Goal: Book appointment/travel/reservation

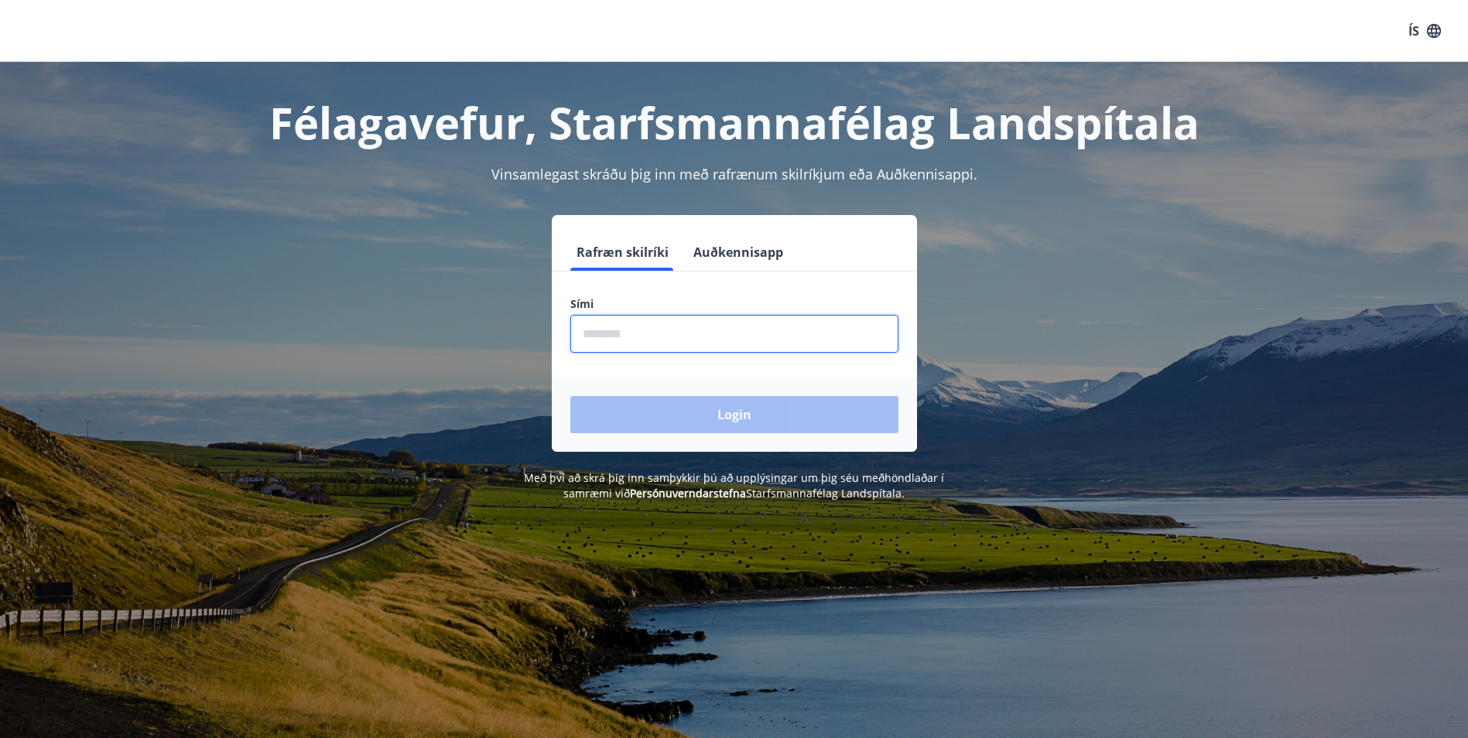
click at [711, 334] on input "phone" at bounding box center [734, 334] width 328 height 38
type input "********"
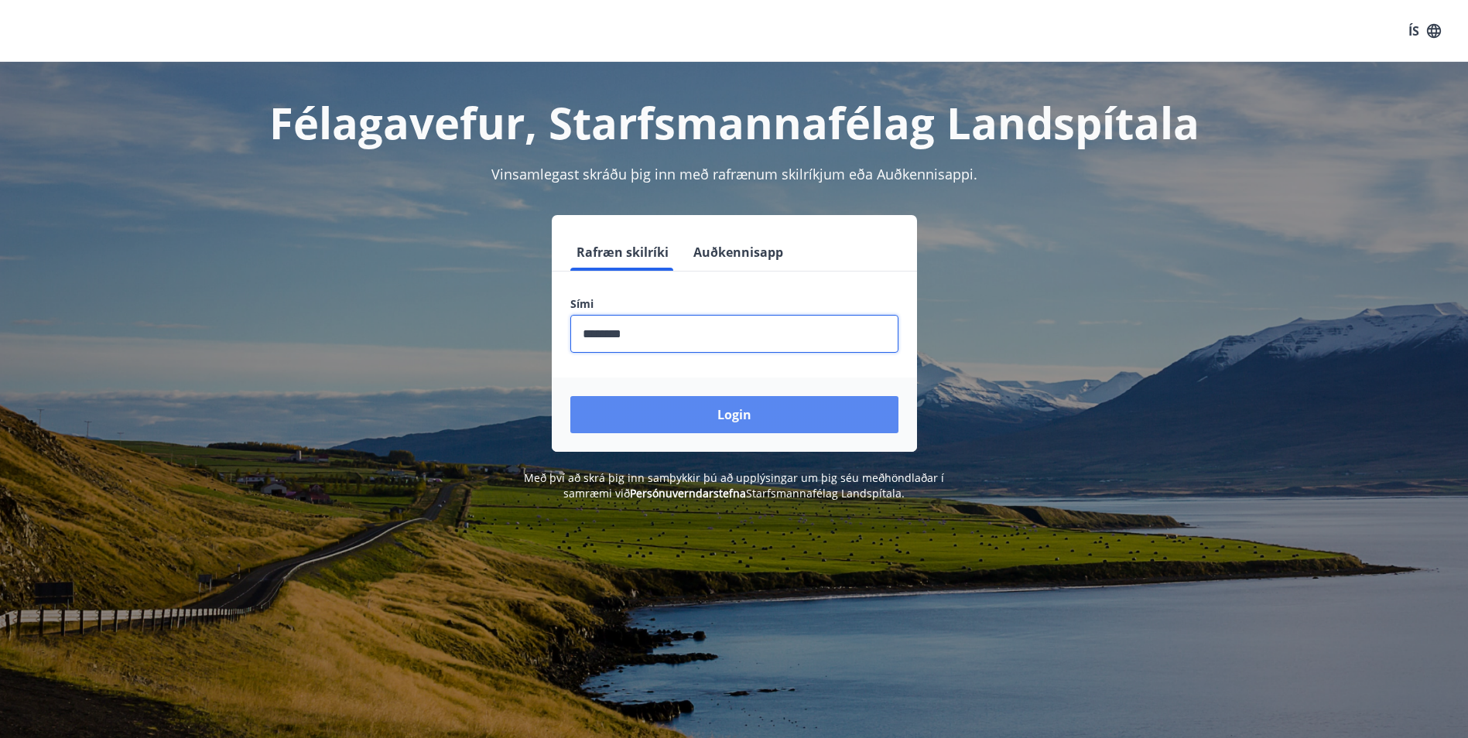
click at [697, 420] on button "Login" at bounding box center [734, 414] width 328 height 37
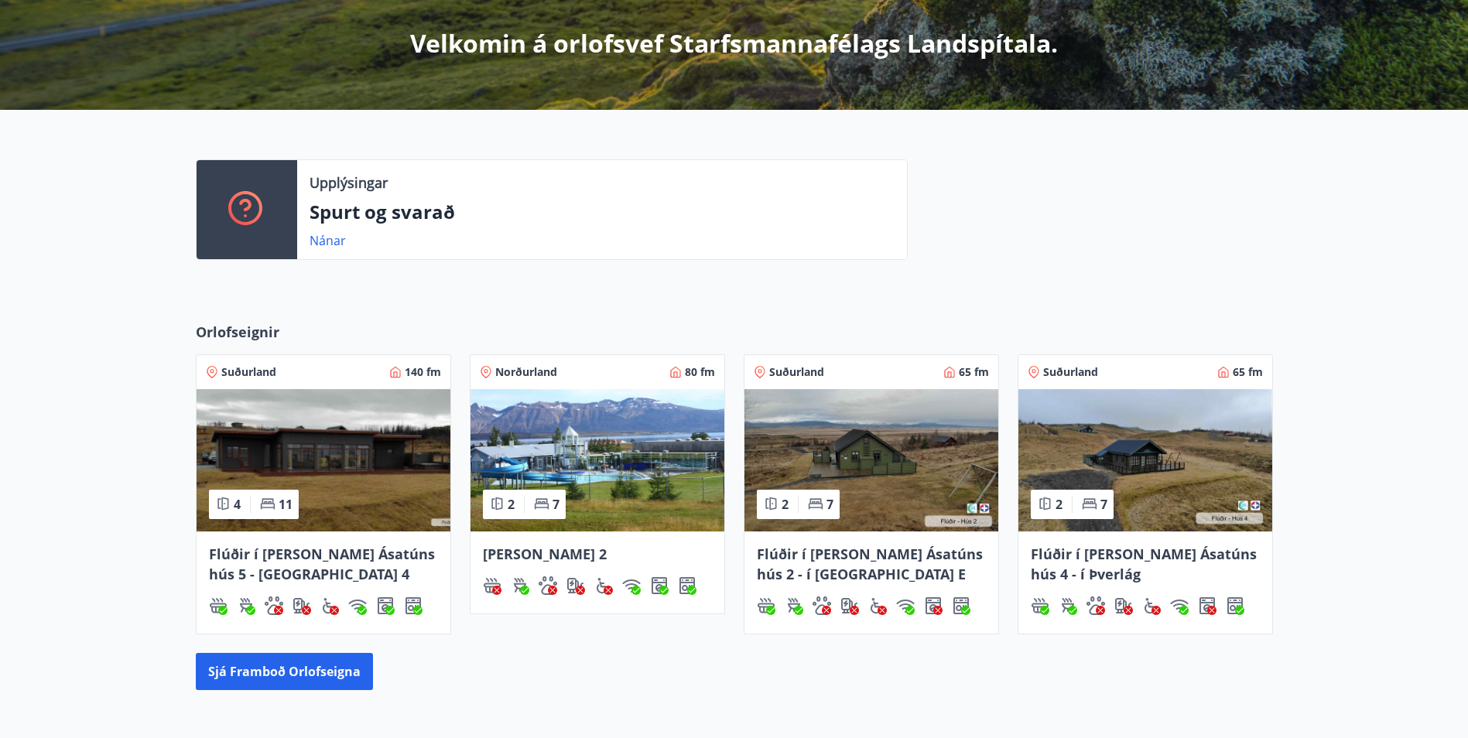
scroll to position [310, 0]
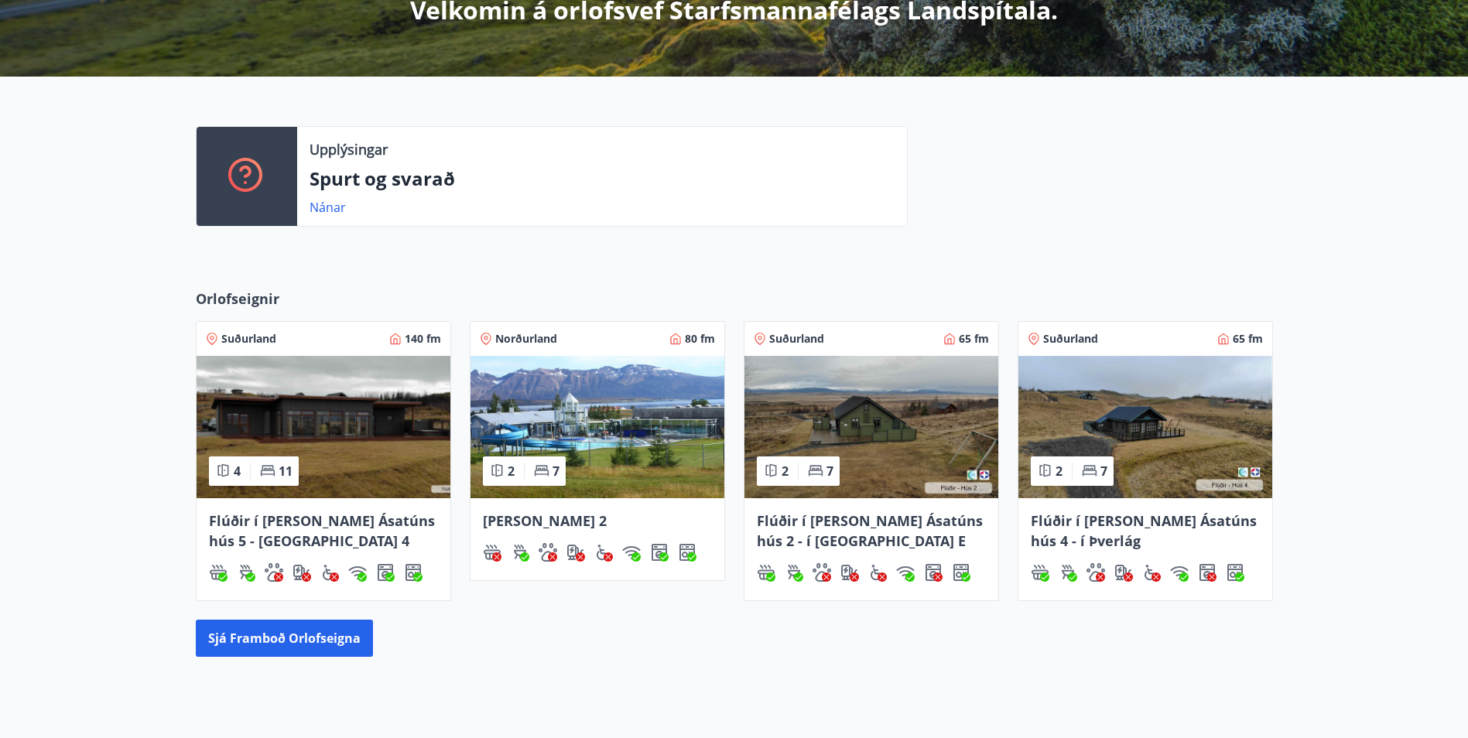
click at [814, 519] on span "Flúðir í [PERSON_NAME] Ásatúns hús 2 - í [GEOGRAPHIC_DATA] E" at bounding box center [870, 531] width 226 height 39
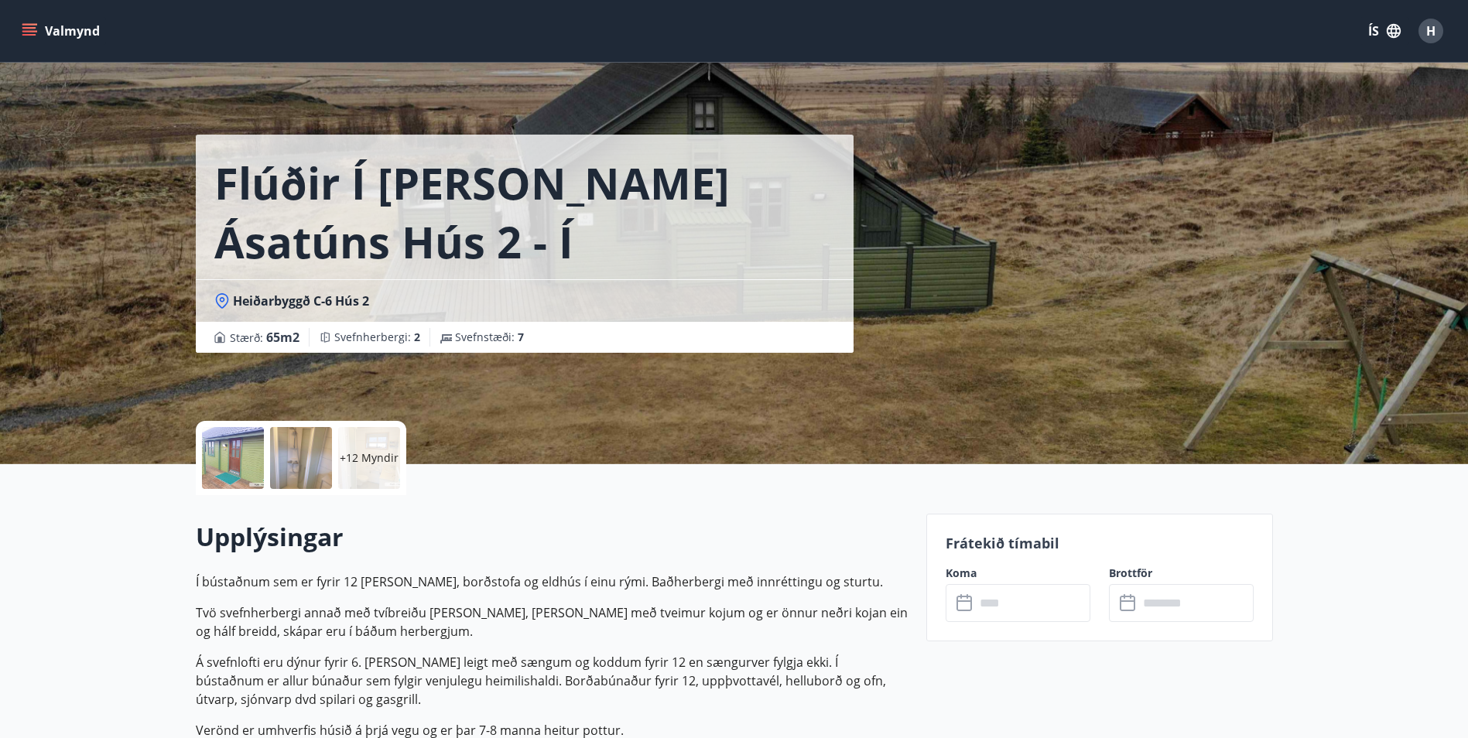
click at [27, 23] on icon "menu" at bounding box center [29, 30] width 15 height 15
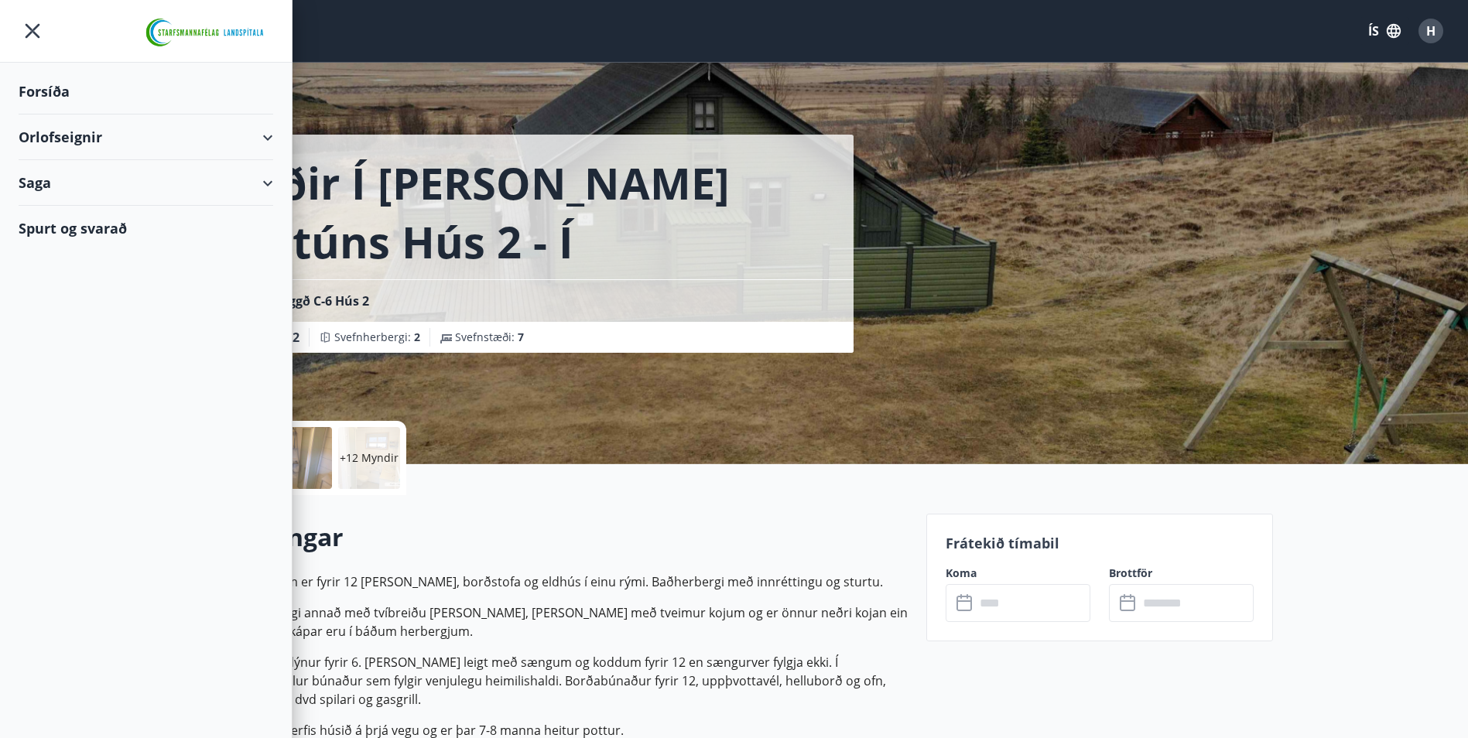
click at [273, 136] on icon at bounding box center [268, 137] width 19 height 19
click at [74, 206] on div "Bókunardagatal" at bounding box center [146, 209] width 230 height 33
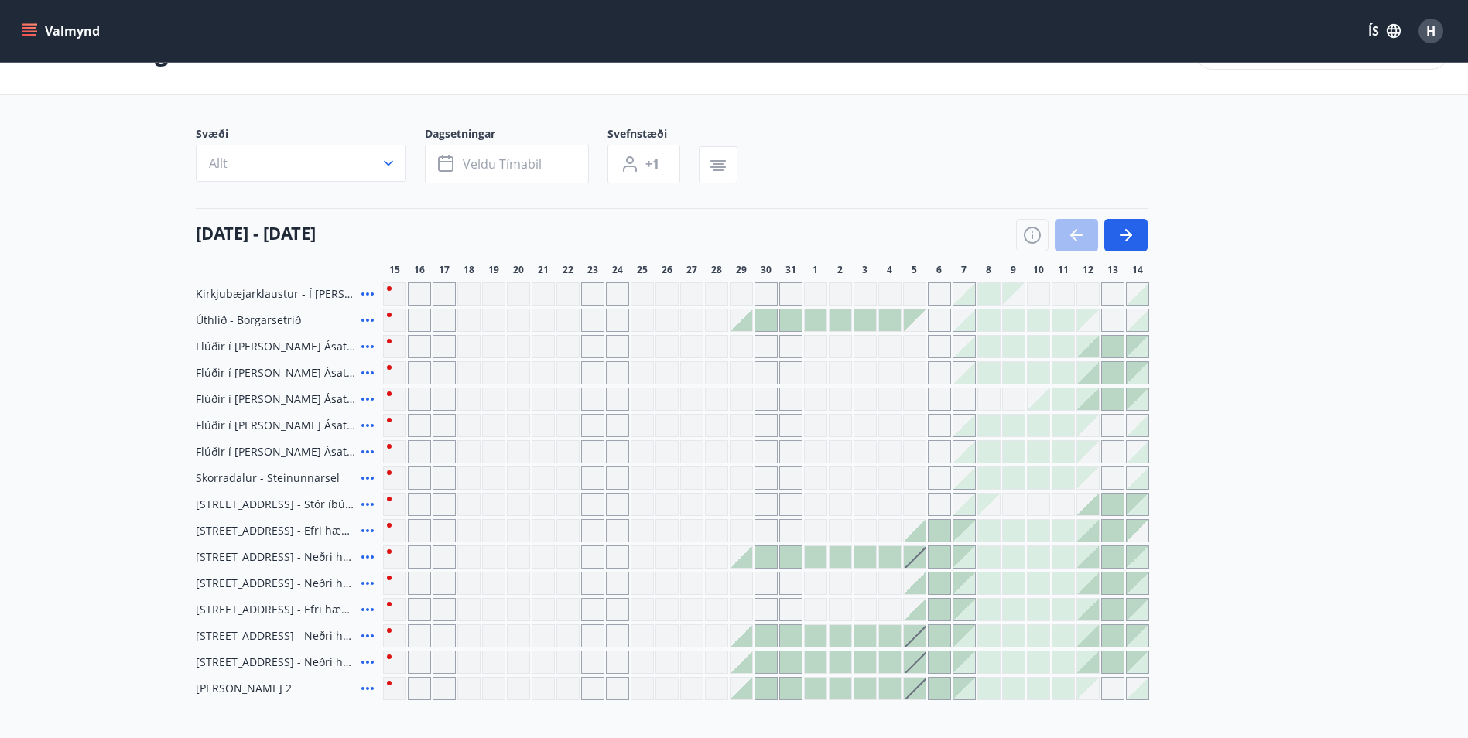
scroll to position [77, 0]
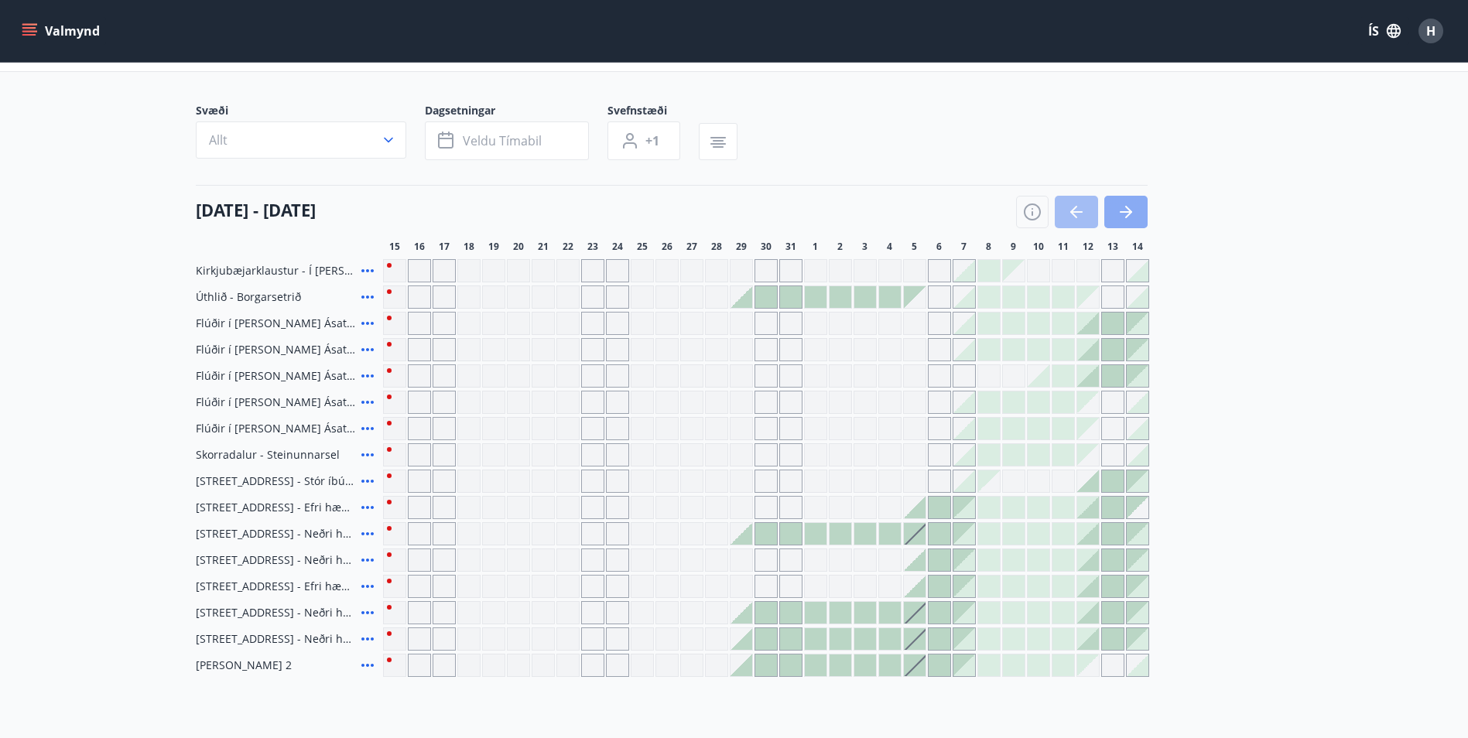
click at [1131, 202] on button "button" at bounding box center [1126, 212] width 43 height 33
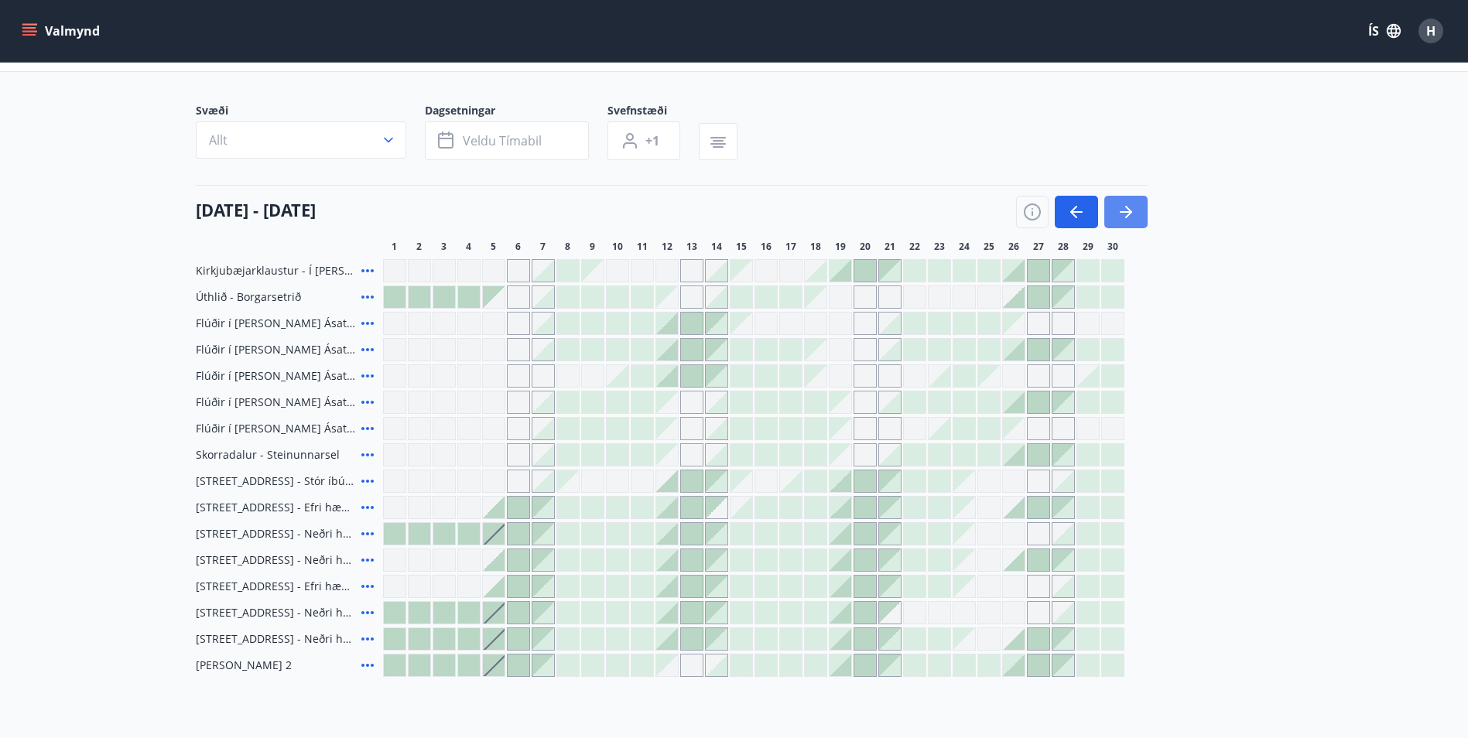
click at [1130, 203] on icon "button" at bounding box center [1126, 212] width 19 height 19
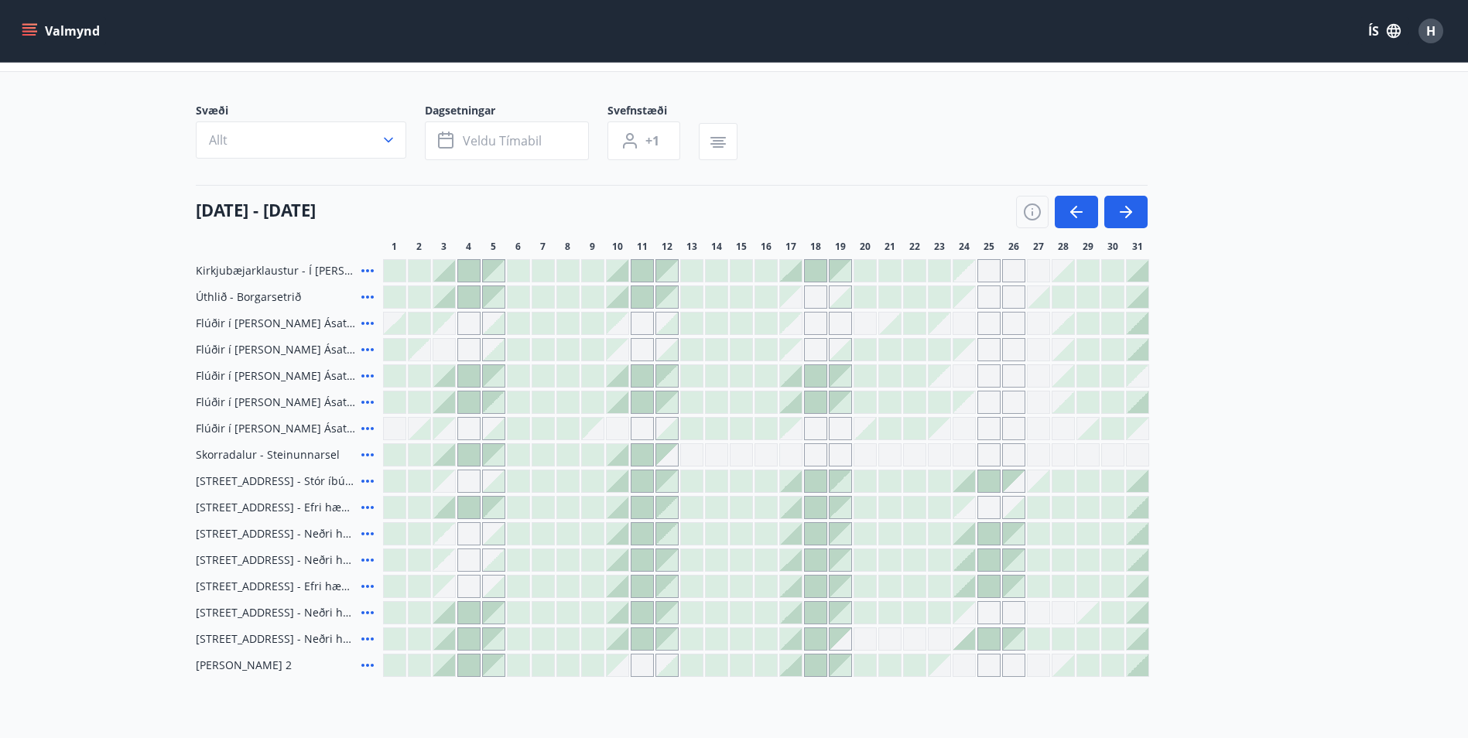
click at [793, 379] on div at bounding box center [791, 376] width 22 height 22
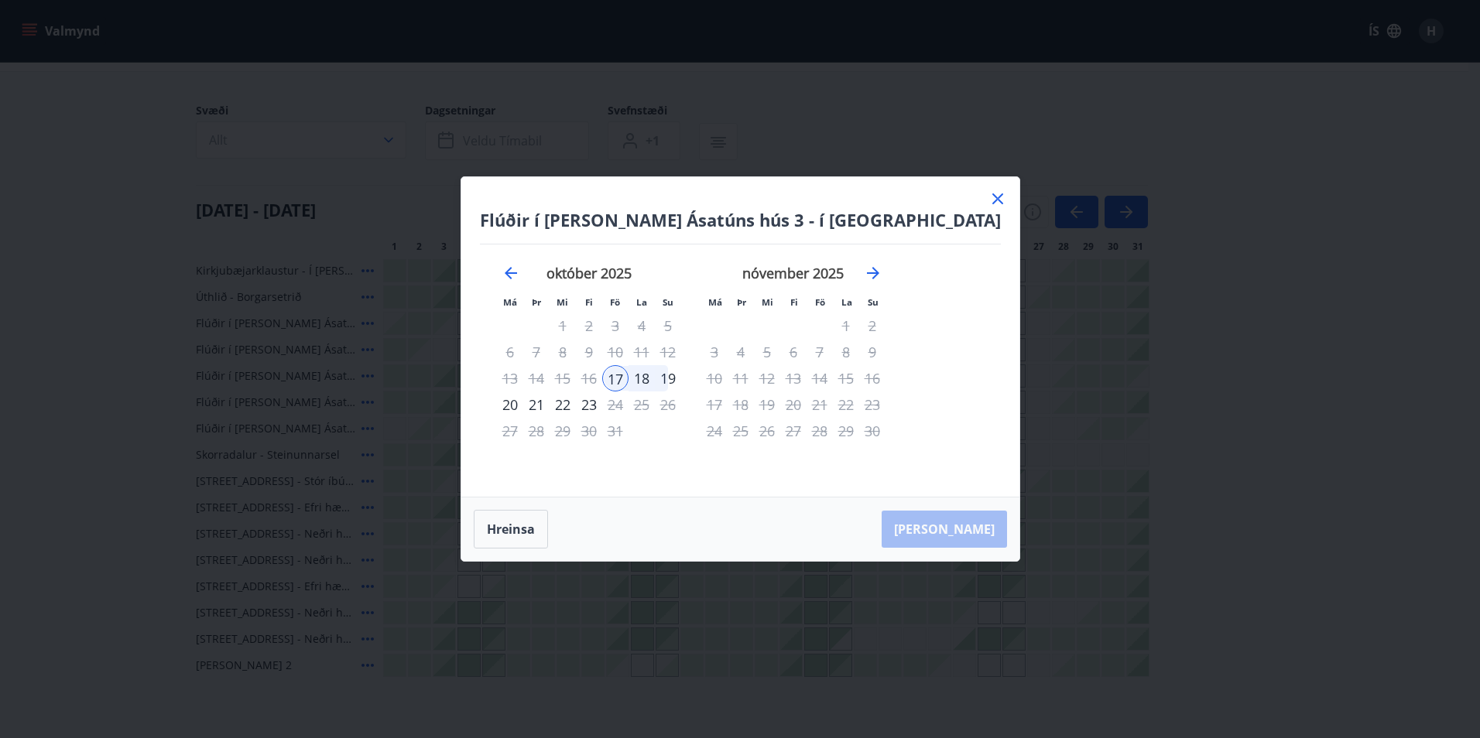
click at [681, 376] on div "19" at bounding box center [668, 378] width 26 height 26
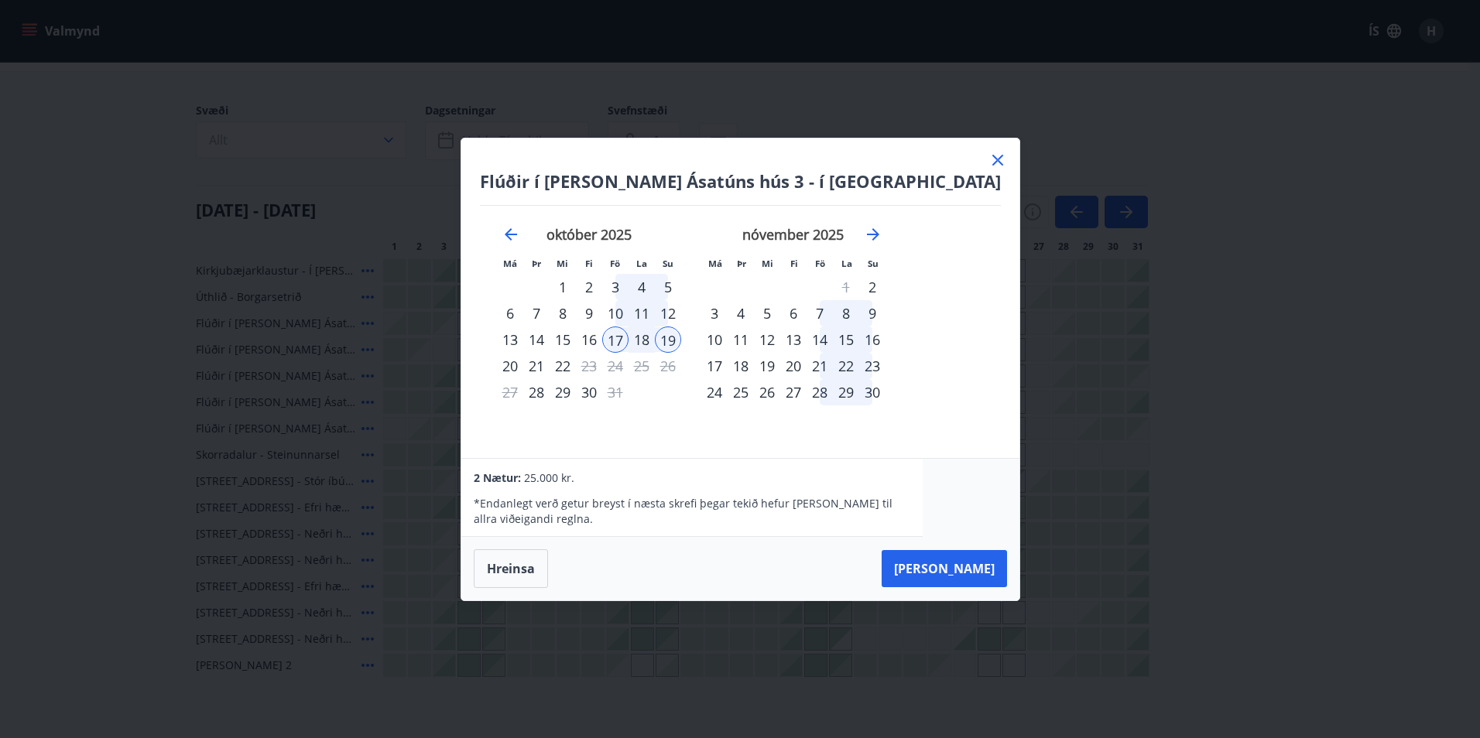
click at [988, 161] on icon at bounding box center [997, 160] width 19 height 19
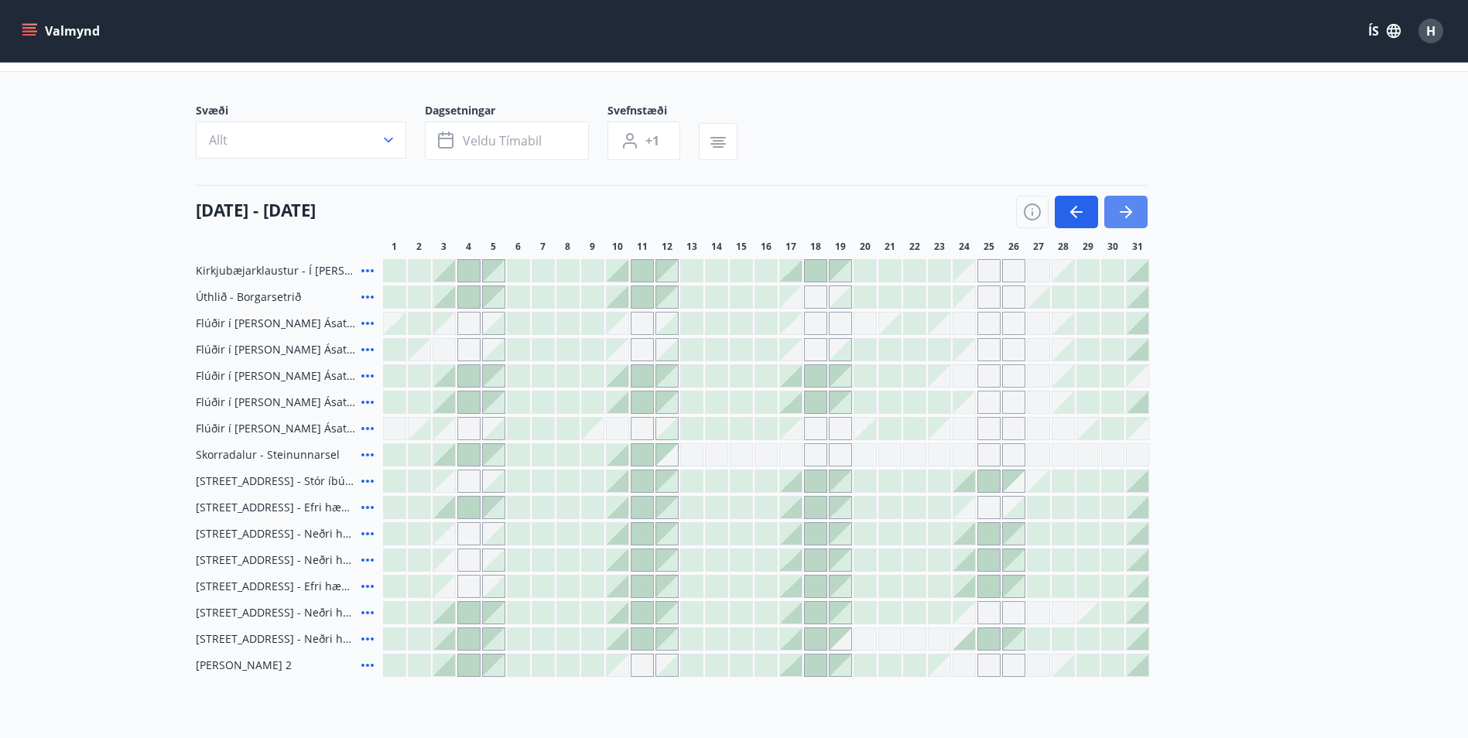
click at [1134, 204] on icon "button" at bounding box center [1126, 212] width 19 height 19
